Goal: Task Accomplishment & Management: Manage account settings

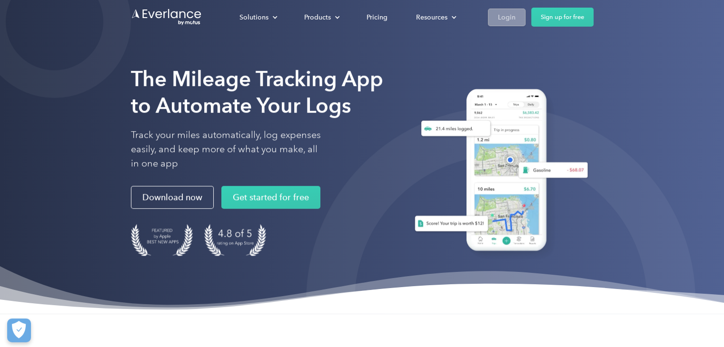
click at [504, 16] on div "Login" at bounding box center [507, 17] width 18 height 12
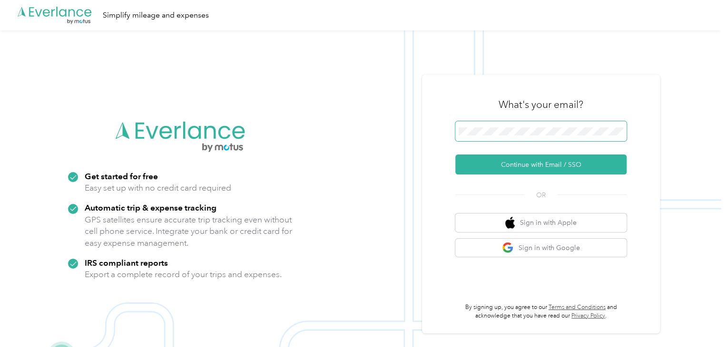
click at [508, 126] on span at bounding box center [540, 131] width 171 height 20
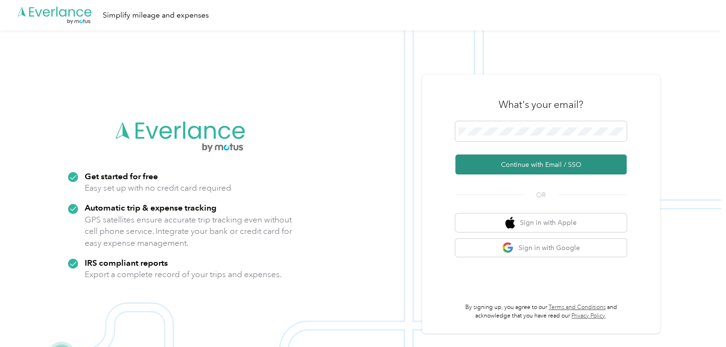
click at [536, 170] on button "Continue with Email / SSO" at bounding box center [540, 165] width 171 height 20
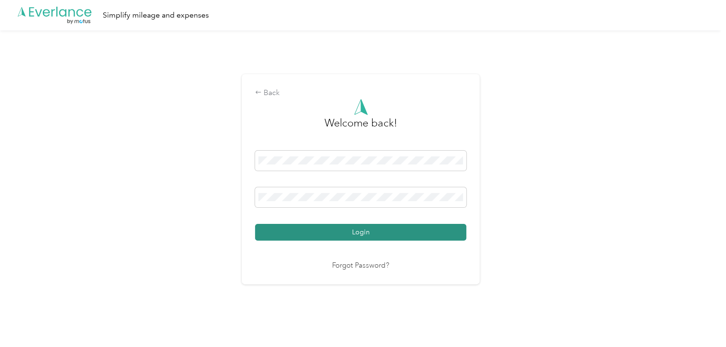
click at [387, 229] on button "Login" at bounding box center [360, 232] width 211 height 17
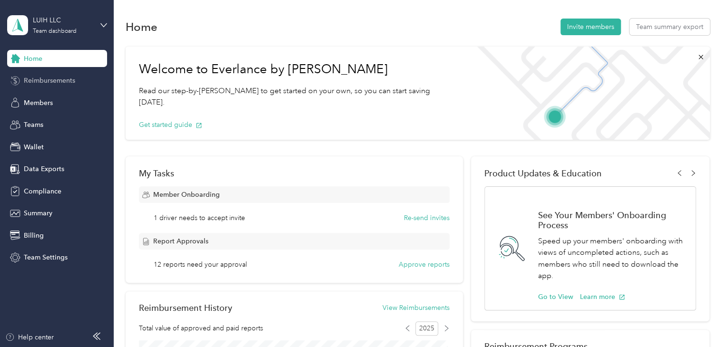
click at [56, 82] on span "Reimbursements" at bounding box center [49, 81] width 51 height 10
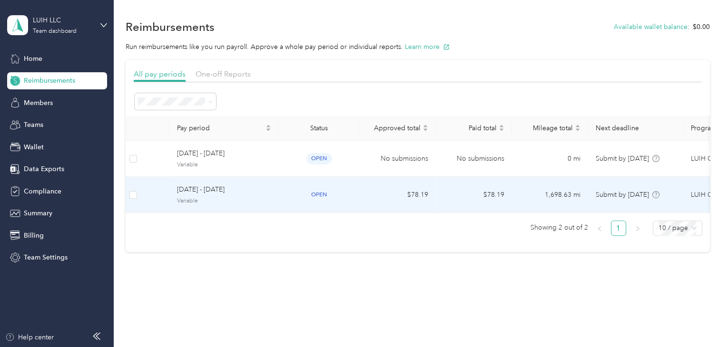
click at [276, 198] on td "[DATE] - [DATE] Variable" at bounding box center [223, 195] width 109 height 36
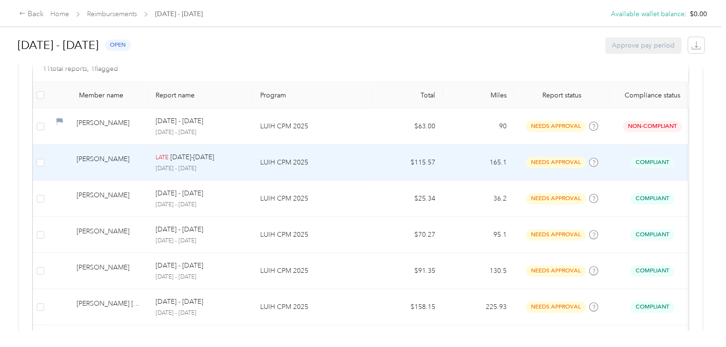
scroll to position [143, 0]
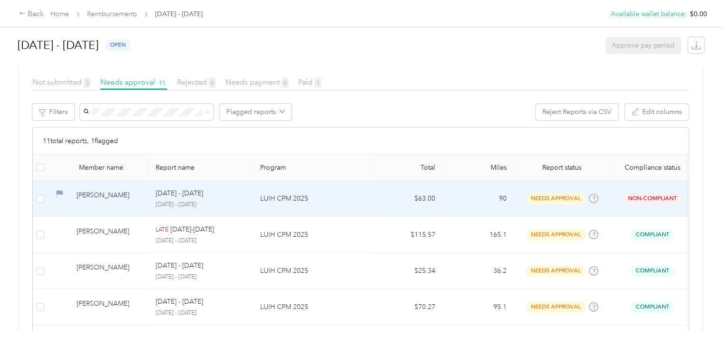
click at [373, 197] on td "$63.00" at bounding box center [407, 199] width 71 height 36
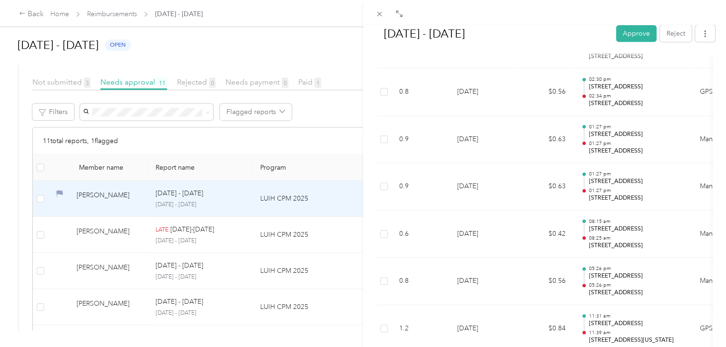
scroll to position [1962, 0]
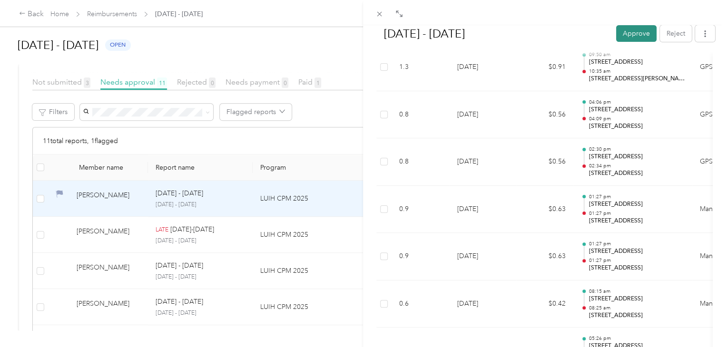
click at [623, 34] on button "Approve" at bounding box center [636, 33] width 40 height 17
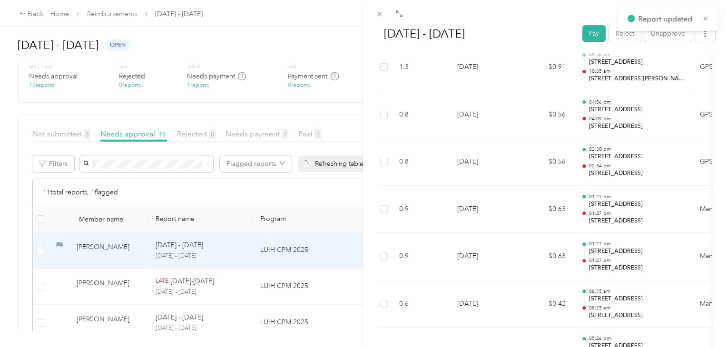
scroll to position [194, 0]
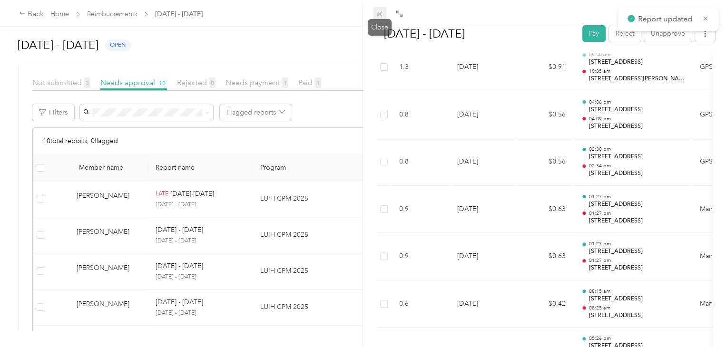
click at [380, 16] on icon at bounding box center [379, 14] width 8 height 8
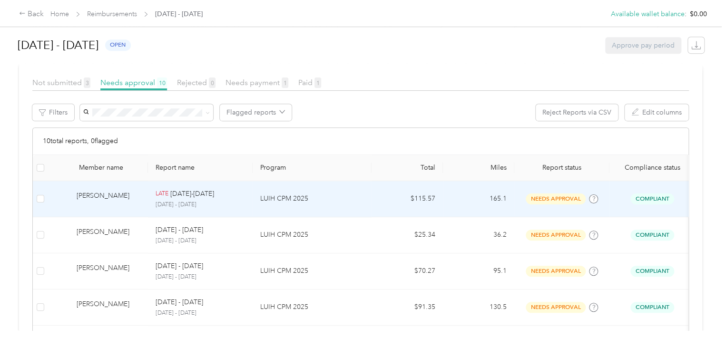
click at [348, 200] on p "LUIH CPM 2025" at bounding box center [312, 199] width 104 height 10
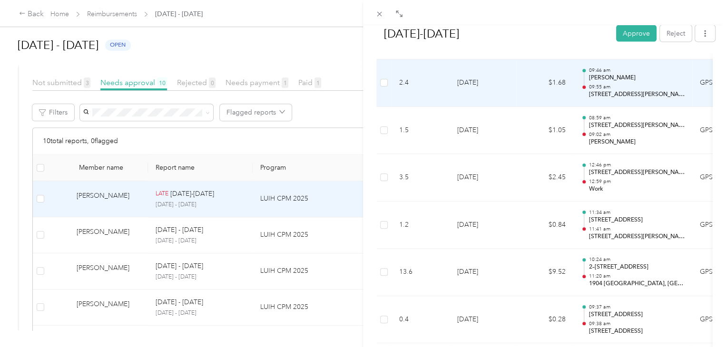
scroll to position [1047, 0]
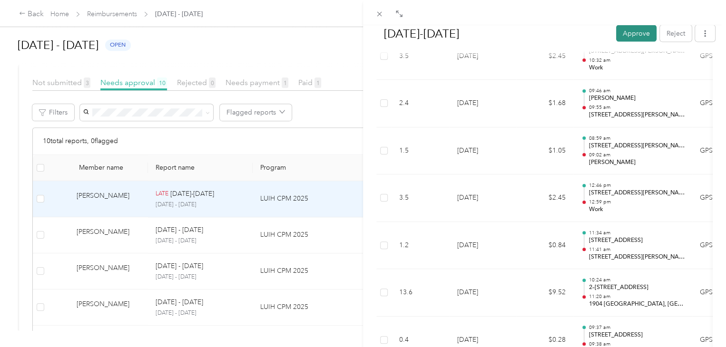
click at [625, 30] on button "Approve" at bounding box center [636, 33] width 40 height 17
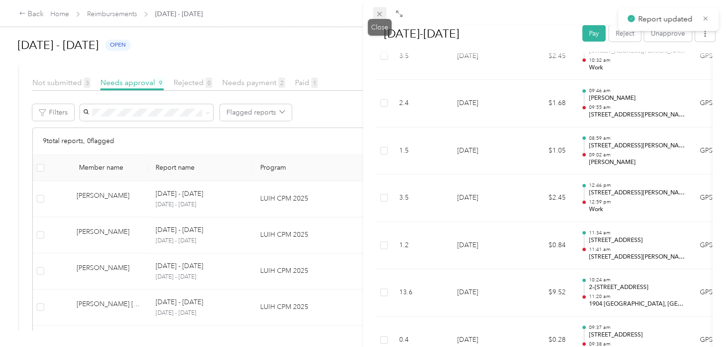
click at [378, 12] on icon at bounding box center [379, 14] width 5 height 5
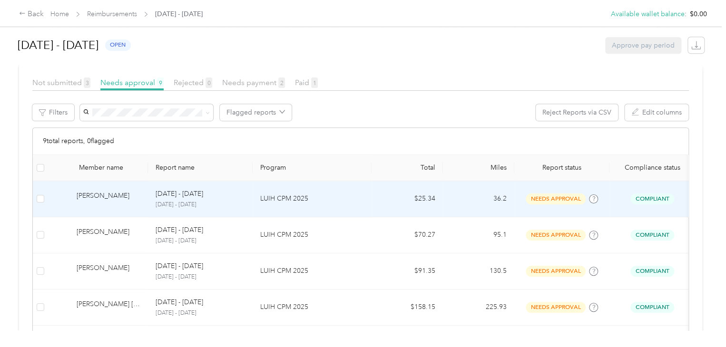
click at [357, 198] on p "LUIH CPM 2025" at bounding box center [312, 199] width 104 height 10
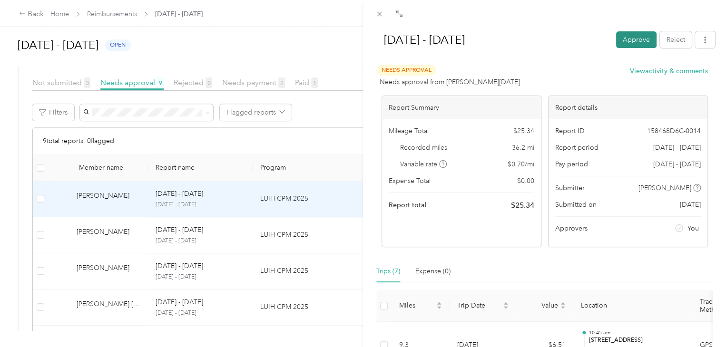
click at [628, 39] on button "Approve" at bounding box center [636, 39] width 40 height 17
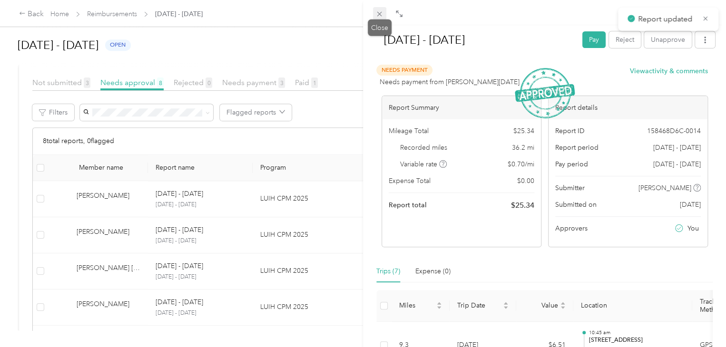
click at [381, 17] on icon at bounding box center [379, 14] width 8 height 8
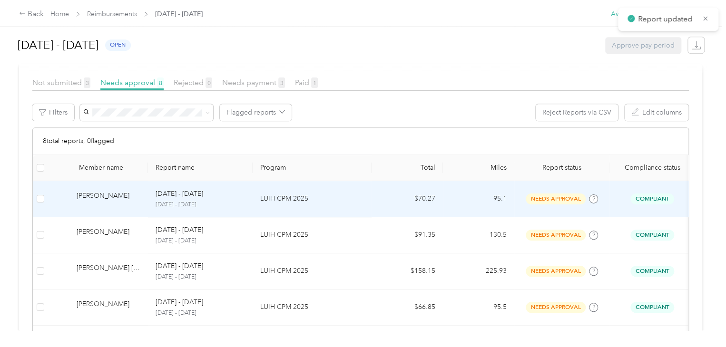
click at [340, 200] on p "LUIH CPM 2025" at bounding box center [312, 199] width 104 height 10
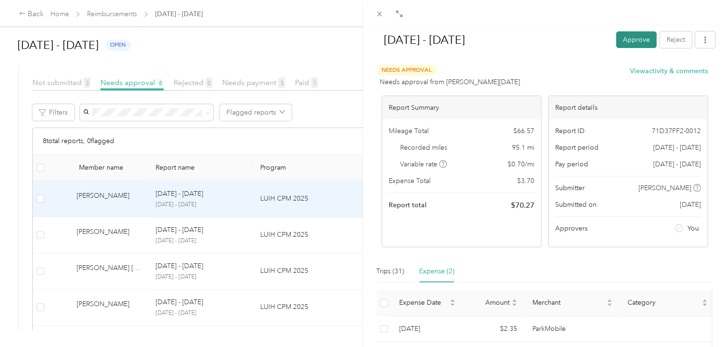
click at [628, 37] on button "Approve" at bounding box center [636, 39] width 40 height 17
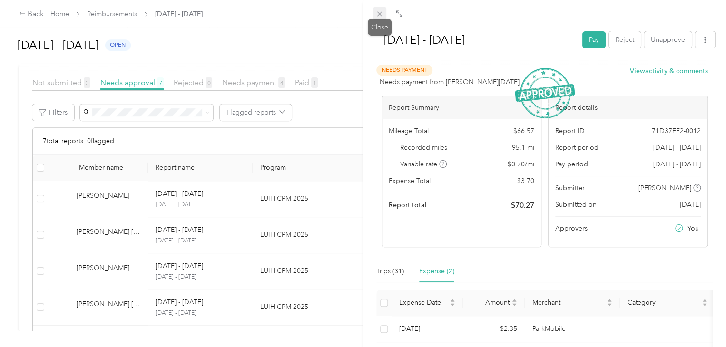
click at [377, 16] on icon at bounding box center [379, 14] width 8 height 8
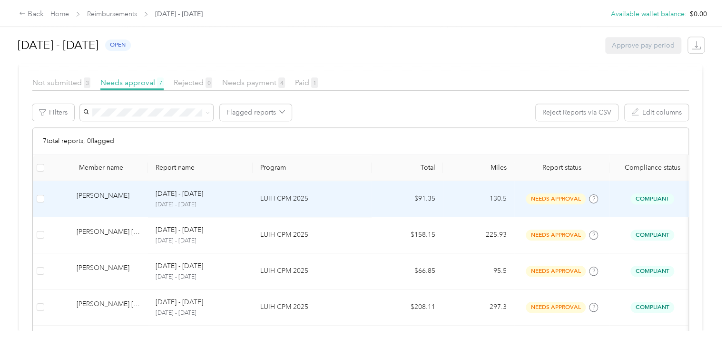
click at [345, 197] on p "LUIH CPM 2025" at bounding box center [312, 199] width 104 height 10
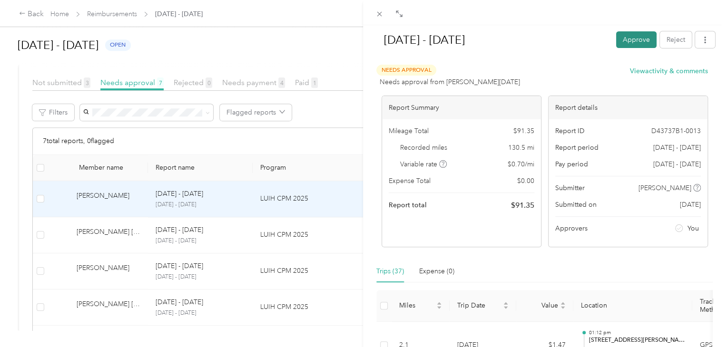
click at [623, 41] on button "Approve" at bounding box center [636, 39] width 40 height 17
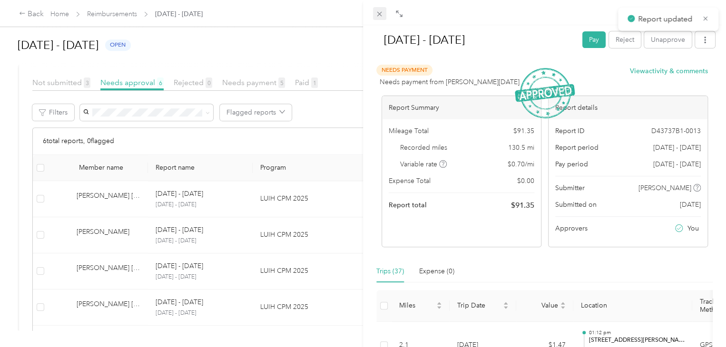
click at [381, 15] on icon at bounding box center [379, 14] width 8 height 8
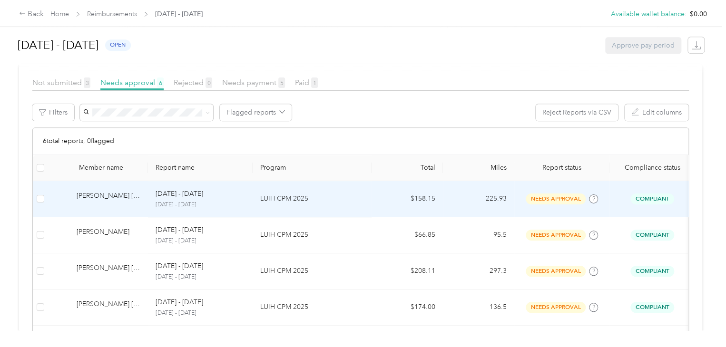
click at [353, 201] on p "LUIH CPM 2025" at bounding box center [312, 199] width 104 height 10
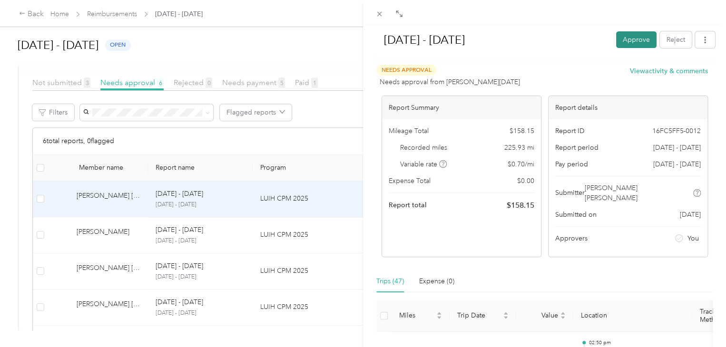
click at [630, 41] on button "Approve" at bounding box center [636, 39] width 40 height 17
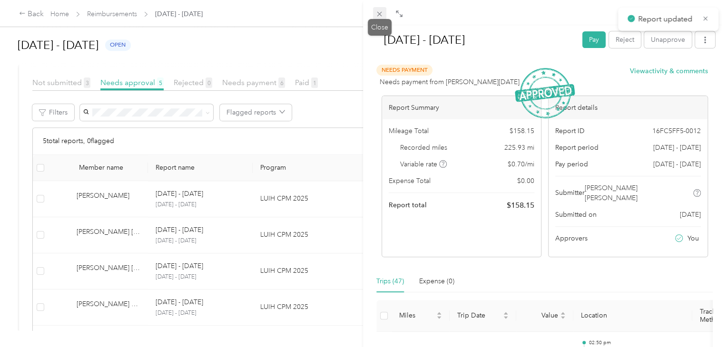
click at [381, 16] on icon at bounding box center [379, 14] width 5 height 5
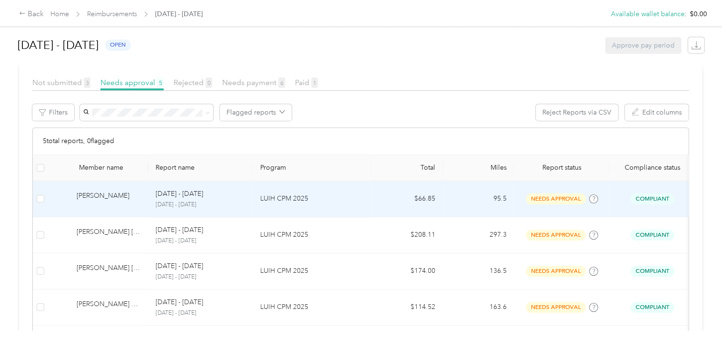
click at [363, 207] on td "LUIH CPM 2025" at bounding box center [312, 199] width 119 height 36
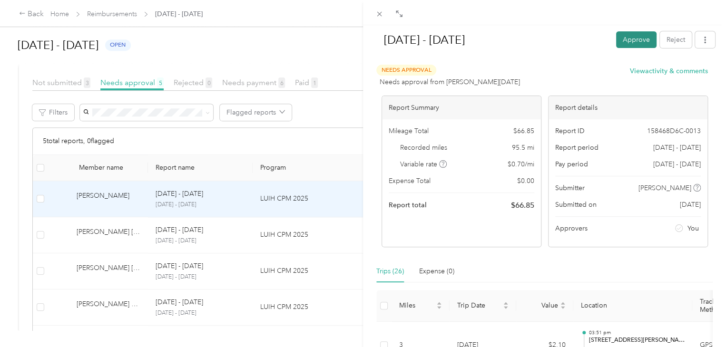
click at [622, 39] on button "Approve" at bounding box center [636, 39] width 40 height 17
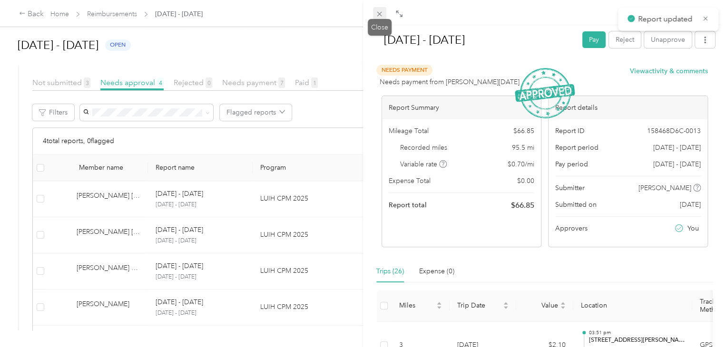
click at [379, 17] on icon at bounding box center [379, 14] width 8 height 8
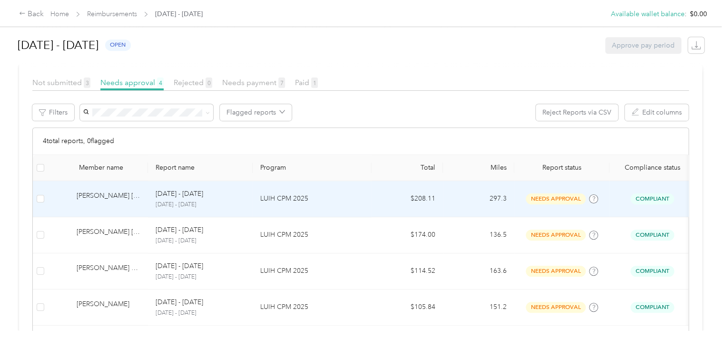
click at [348, 202] on p "LUIH CPM 2025" at bounding box center [312, 199] width 104 height 10
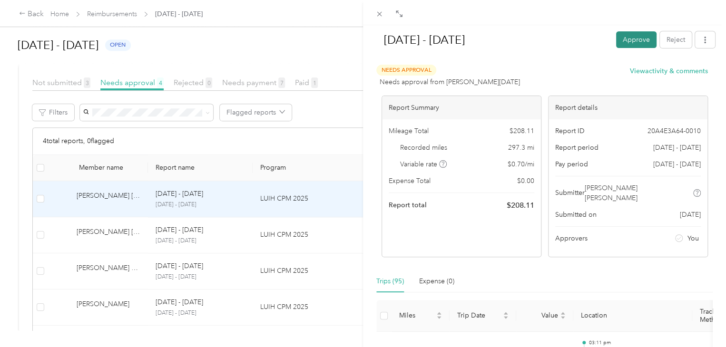
click at [630, 39] on button "Approve" at bounding box center [636, 39] width 40 height 17
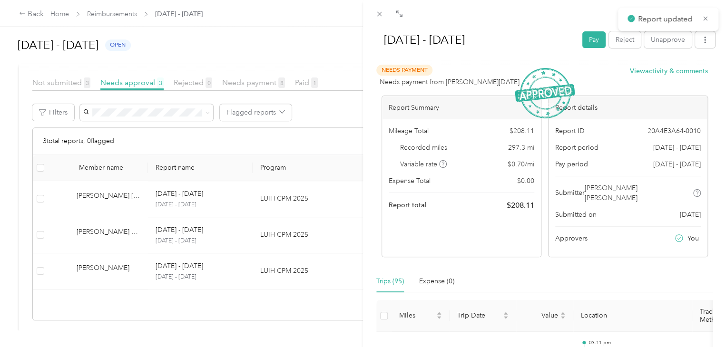
click at [382, 18] on icon at bounding box center [379, 14] width 8 height 8
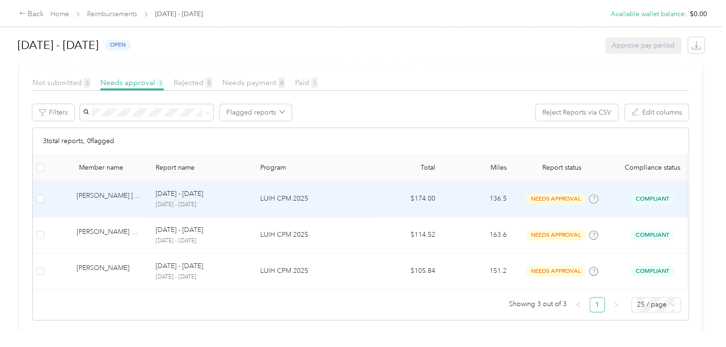
click at [356, 208] on td "LUIH CPM 2025" at bounding box center [312, 199] width 119 height 36
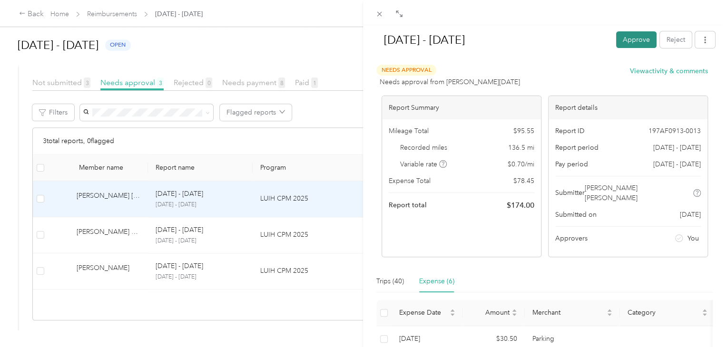
click at [626, 40] on button "Approve" at bounding box center [636, 39] width 40 height 17
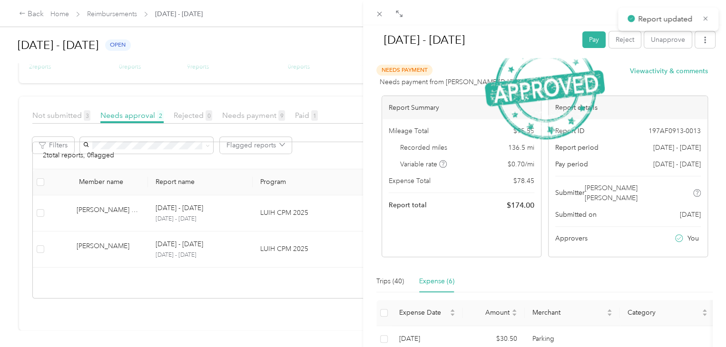
scroll to position [175, 0]
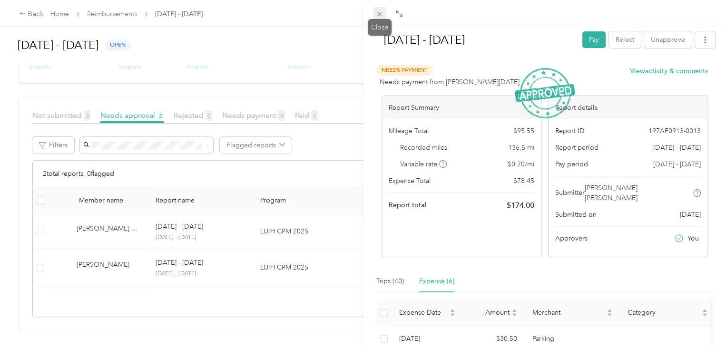
drag, startPoint x: 385, startPoint y: 20, endPoint x: 380, endPoint y: 16, distance: 6.1
click at [380, 16] on icon at bounding box center [379, 14] width 8 height 8
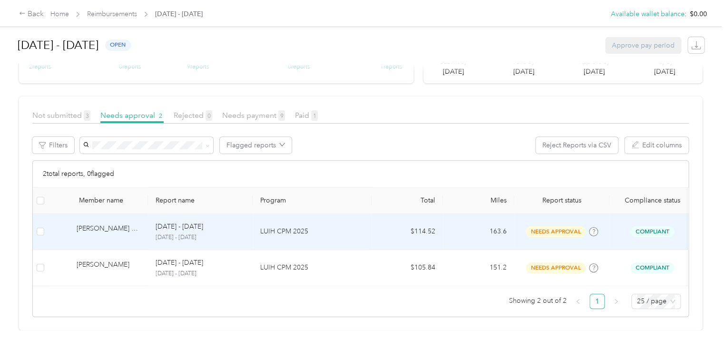
click at [335, 227] on p "LUIH CPM 2025" at bounding box center [312, 232] width 104 height 10
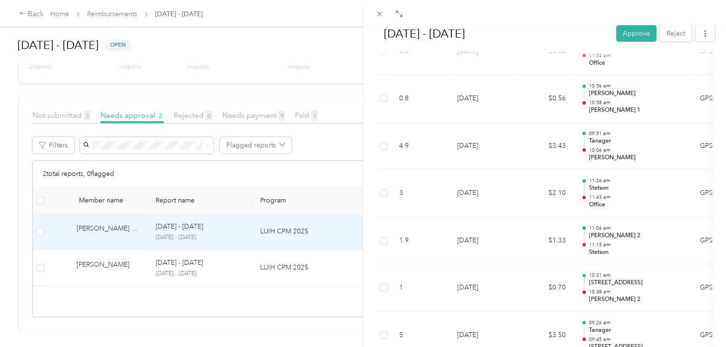
scroll to position [1408, 0]
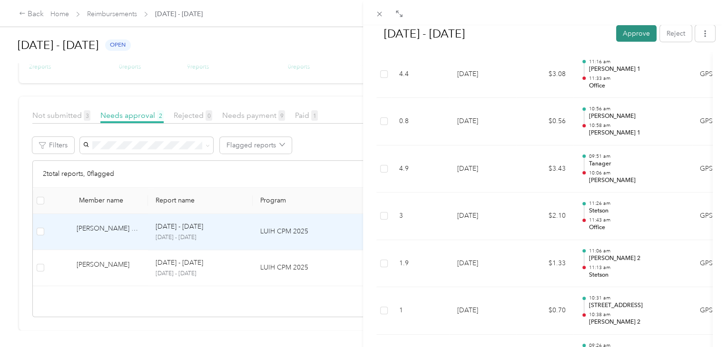
click at [625, 32] on button "Approve" at bounding box center [636, 33] width 40 height 17
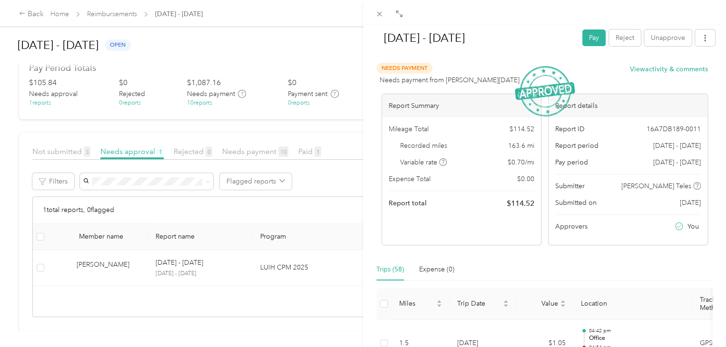
scroll to position [0, 0]
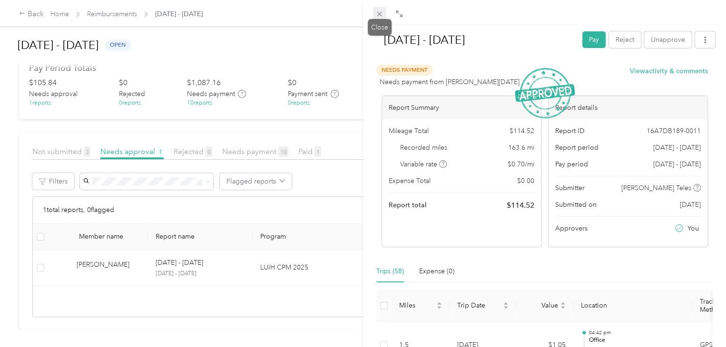
click at [380, 14] on icon at bounding box center [379, 14] width 5 height 5
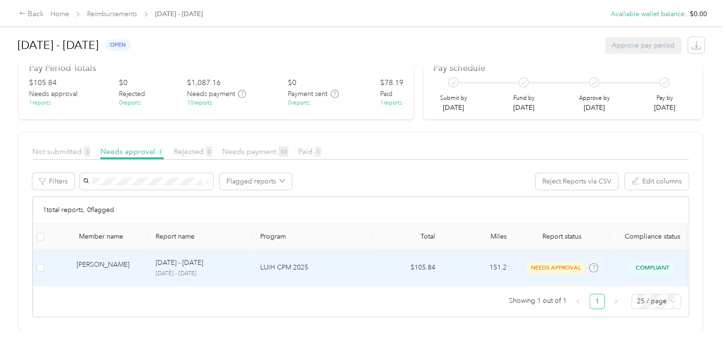
click at [358, 263] on p "LUIH CPM 2025" at bounding box center [312, 268] width 104 height 10
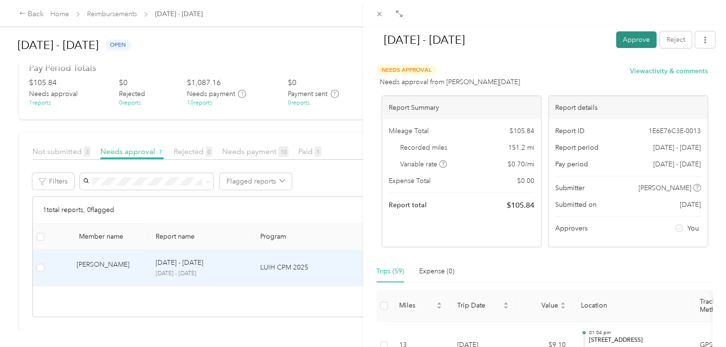
click at [629, 40] on button "Approve" at bounding box center [636, 39] width 40 height 17
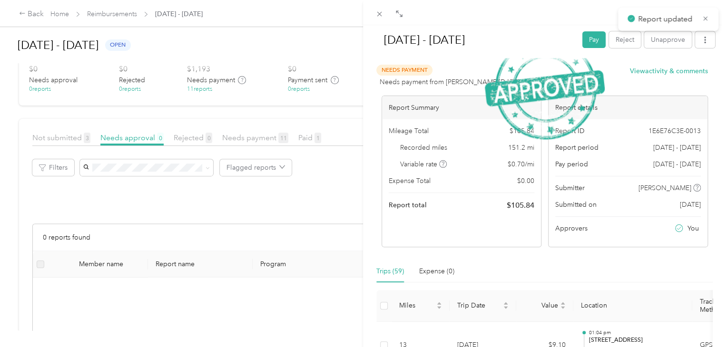
scroll to position [194, 0]
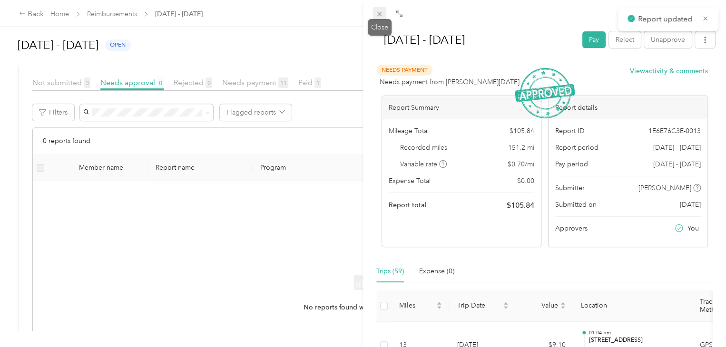
click at [379, 17] on icon at bounding box center [379, 14] width 8 height 8
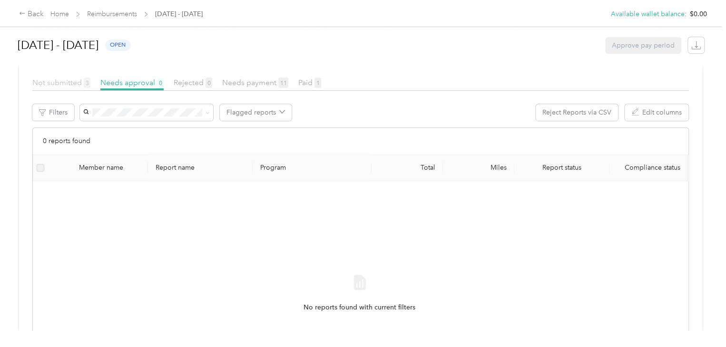
click at [65, 81] on span "Not submitted 3" at bounding box center [61, 82] width 58 height 9
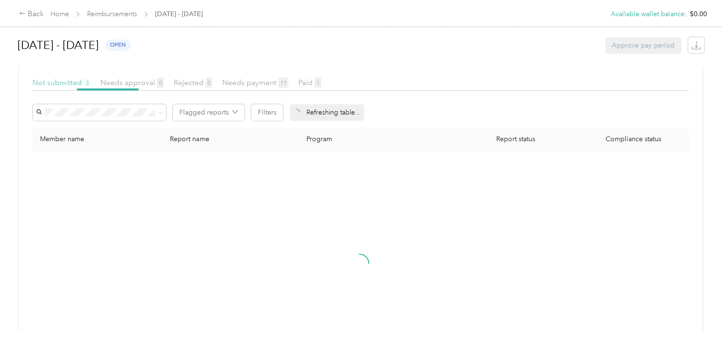
scroll to position [146, 0]
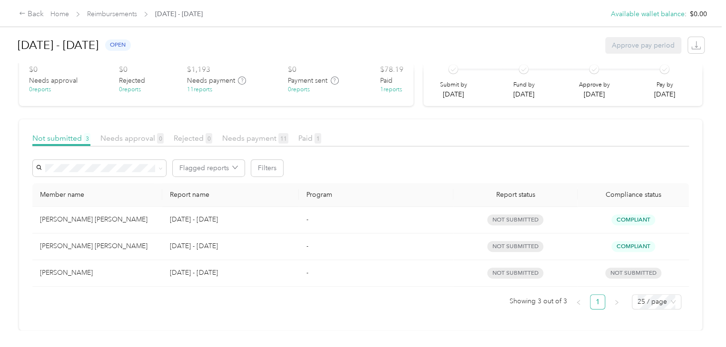
click at [206, 76] on span "Needs payment" at bounding box center [211, 81] width 48 height 10
click at [205, 86] on div "11 reports" at bounding box center [199, 90] width 25 height 9
